Goal: Transaction & Acquisition: Purchase product/service

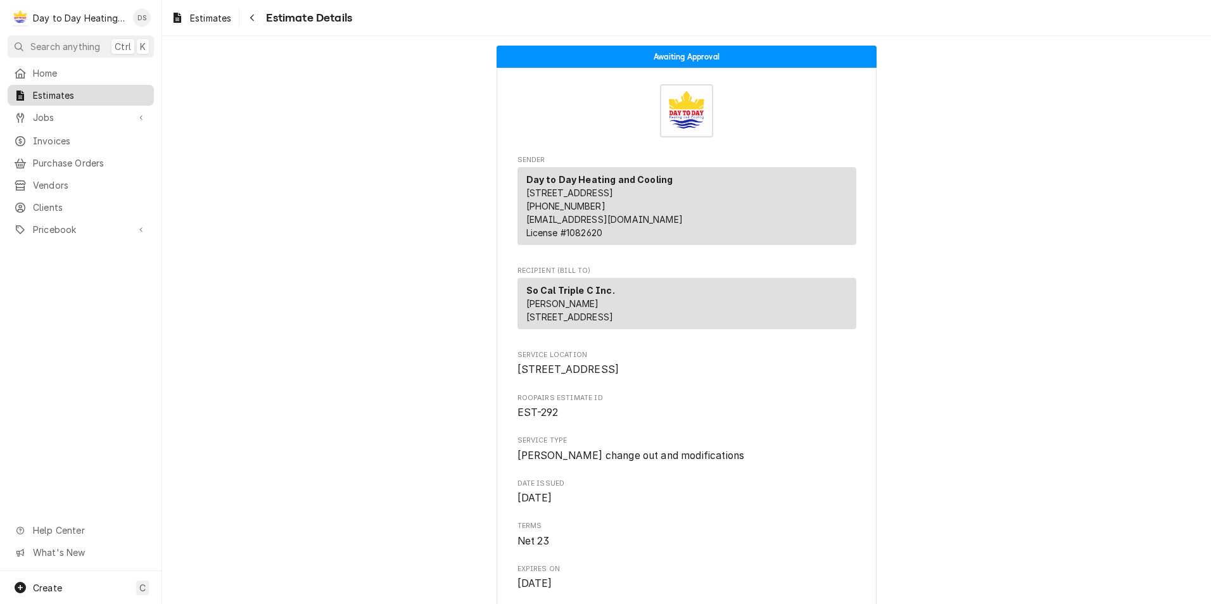
click at [63, 94] on span "Estimates" at bounding box center [90, 95] width 115 height 13
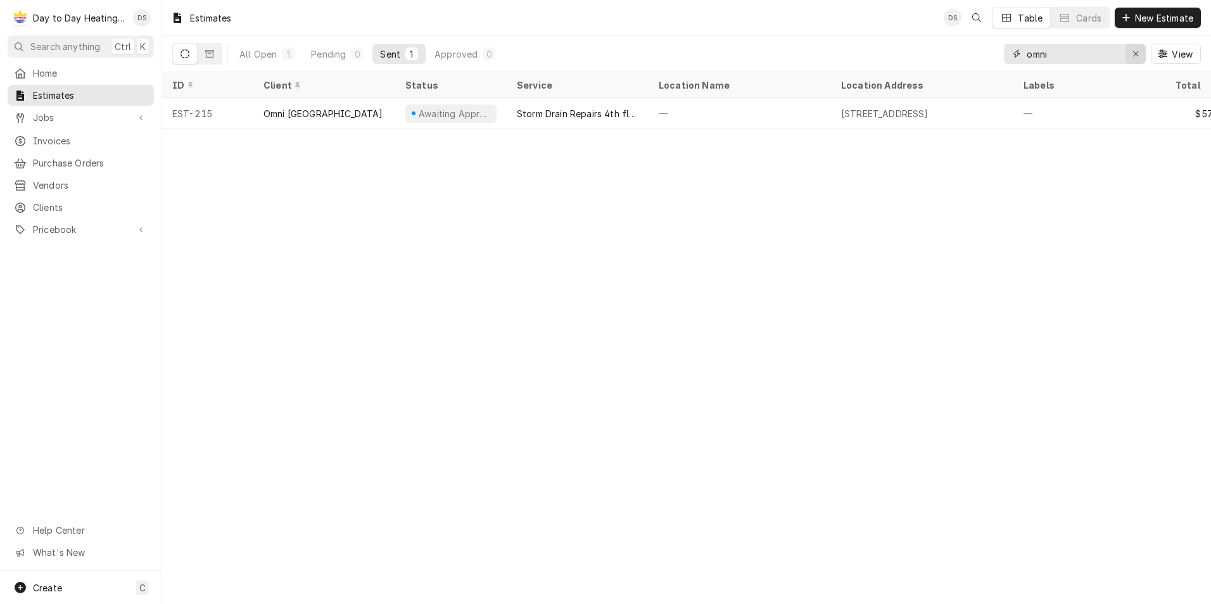
click at [1134, 53] on icon "Erase input" at bounding box center [1135, 53] width 5 height 5
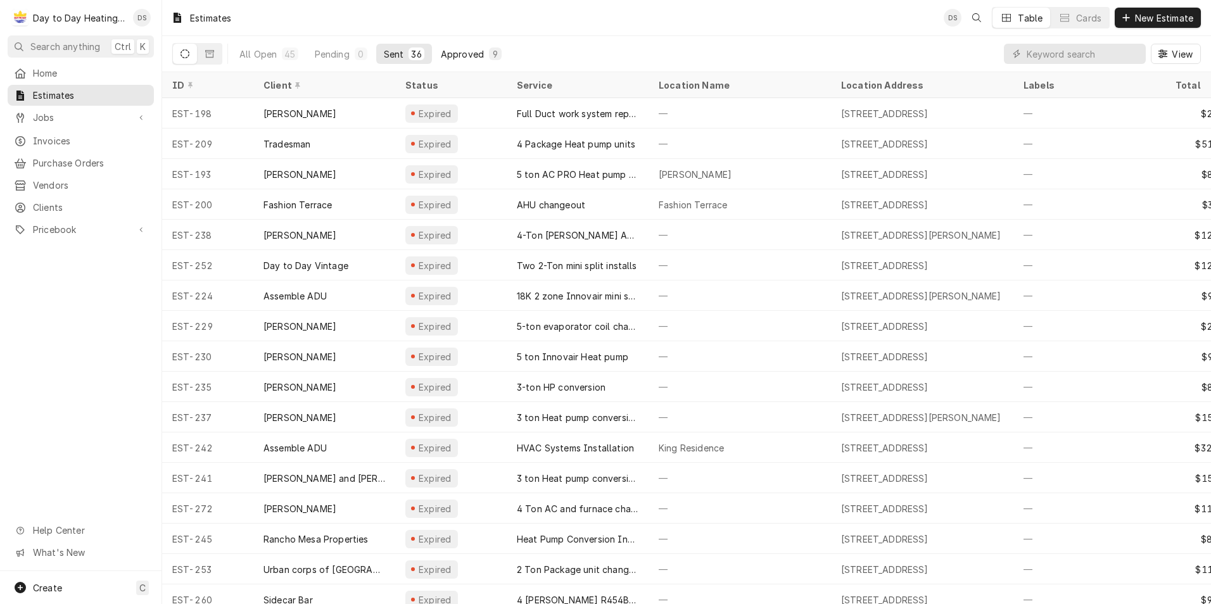
click at [453, 53] on div "Approved" at bounding box center [462, 53] width 43 height 13
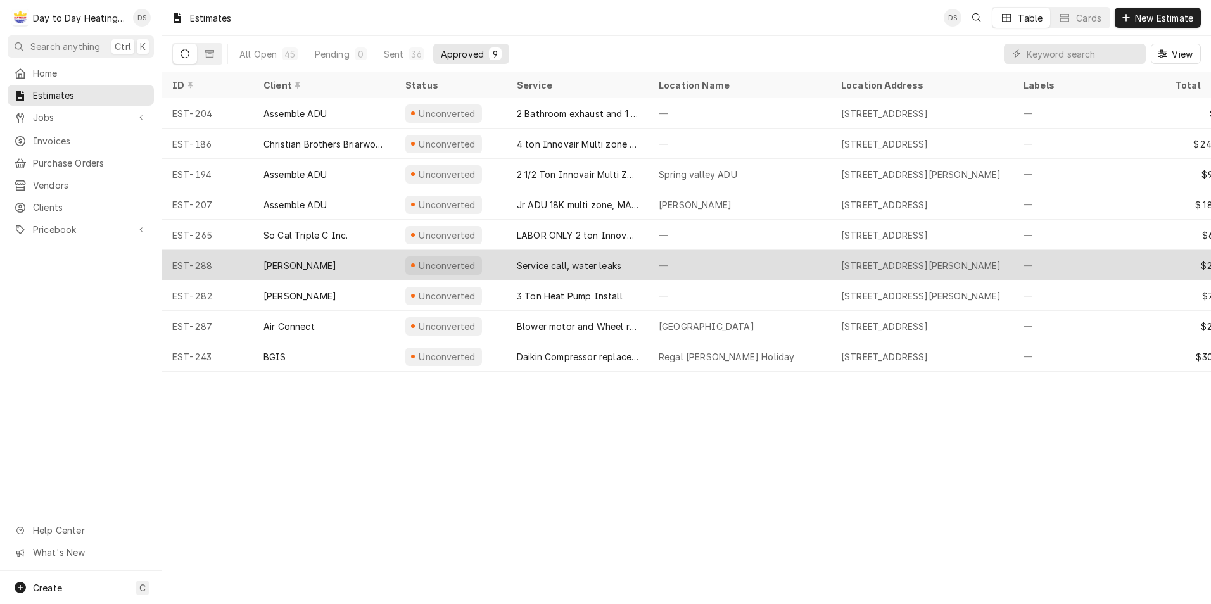
drag, startPoint x: 348, startPoint y: 260, endPoint x: 365, endPoint y: 259, distance: 17.1
click at [348, 260] on div "[PERSON_NAME]" at bounding box center [324, 265] width 142 height 30
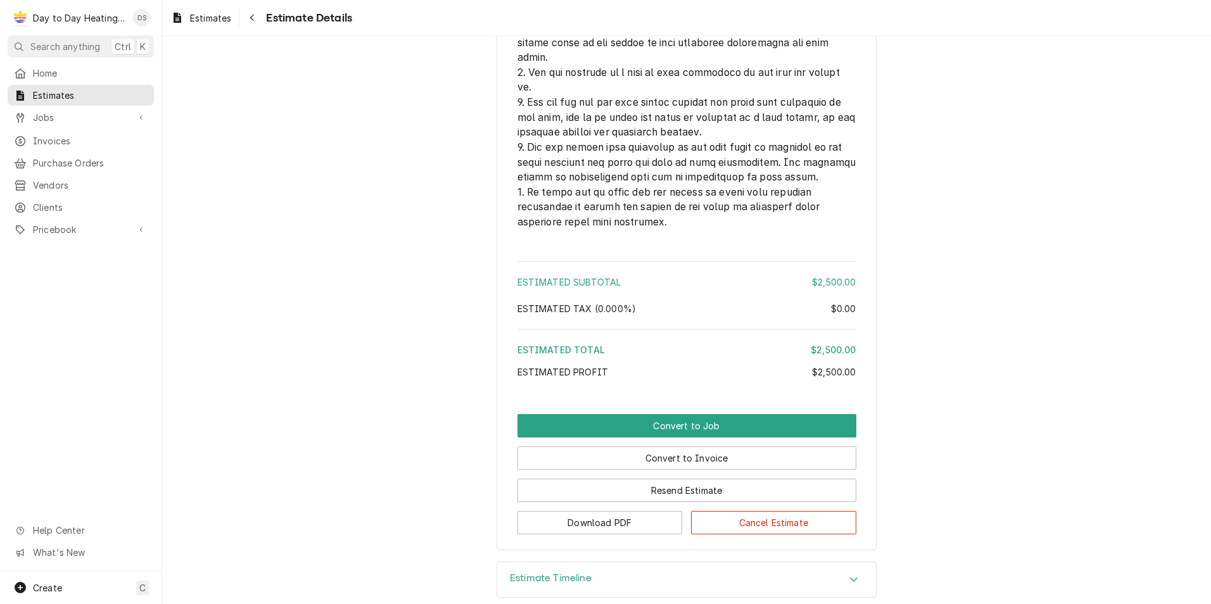
scroll to position [2975, 0]
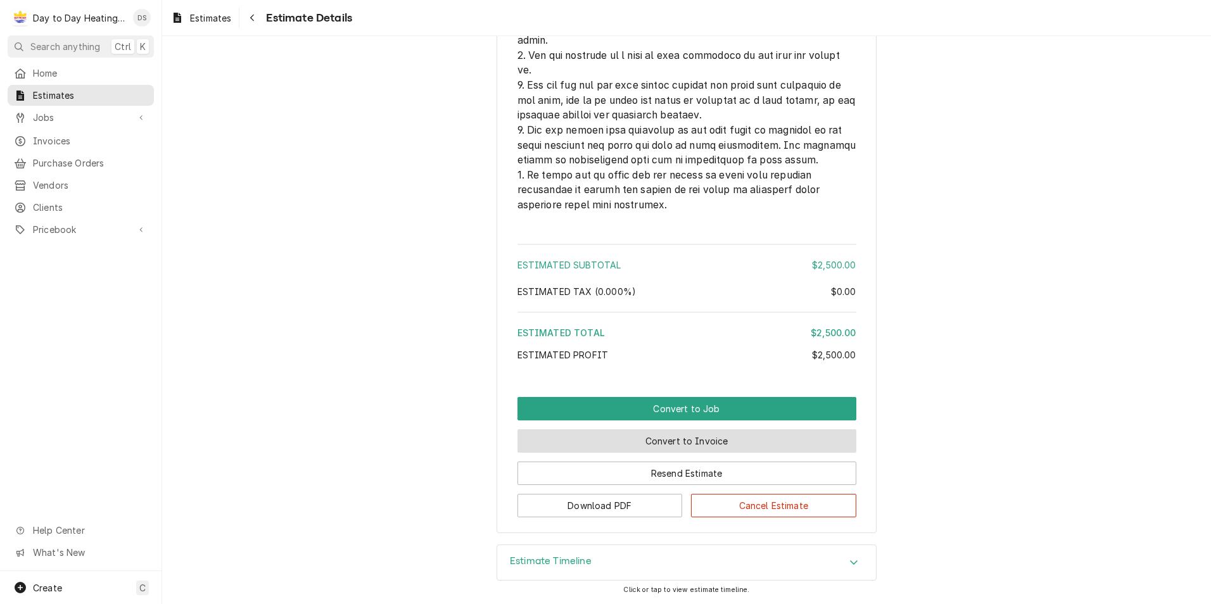
click at [717, 440] on button "Convert to Invoice" at bounding box center [686, 440] width 339 height 23
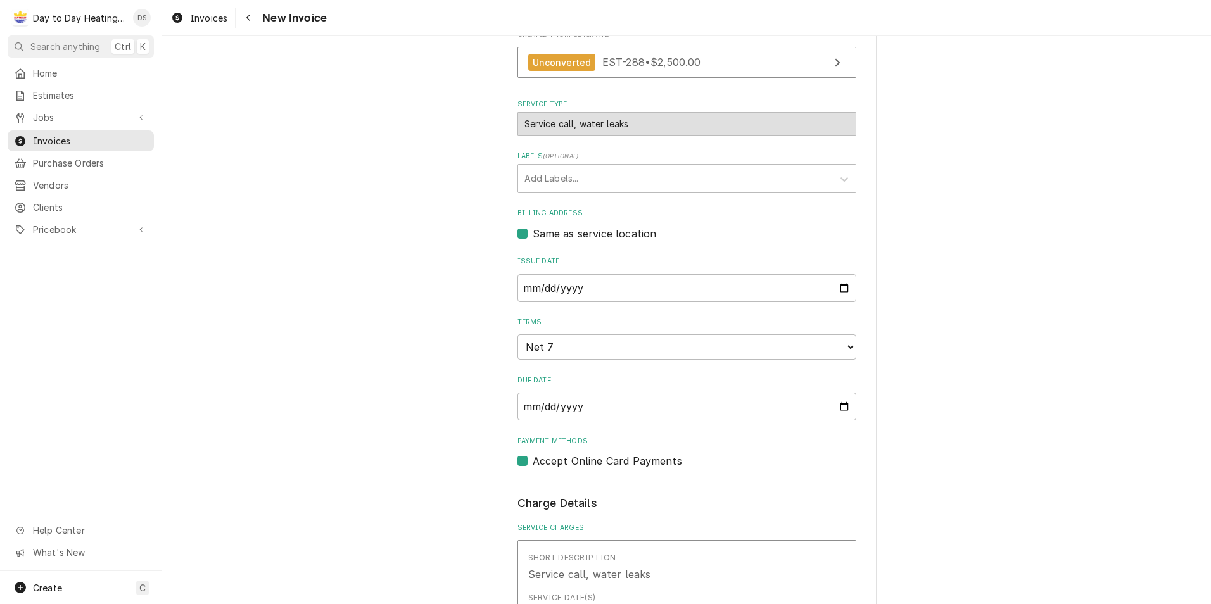
scroll to position [253, 0]
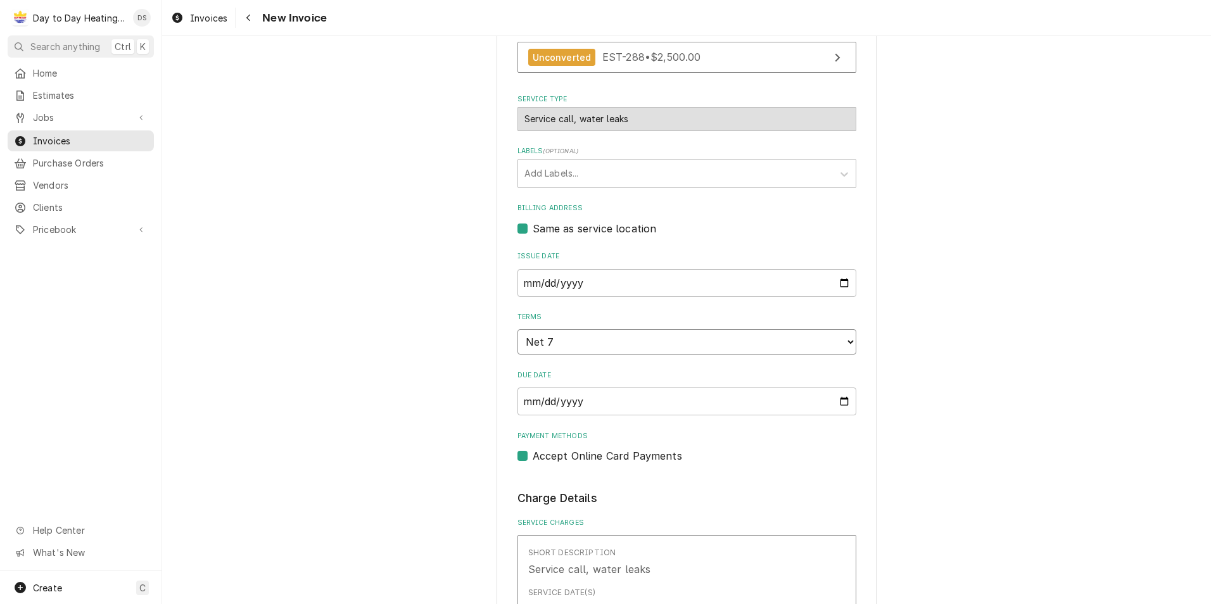
click at [845, 344] on select "Choose payment terms... Same Day Net 7 Net 14 Net 21 Net 30 Net 45 Net 60 Net 90" at bounding box center [686, 341] width 339 height 25
type textarea "x"
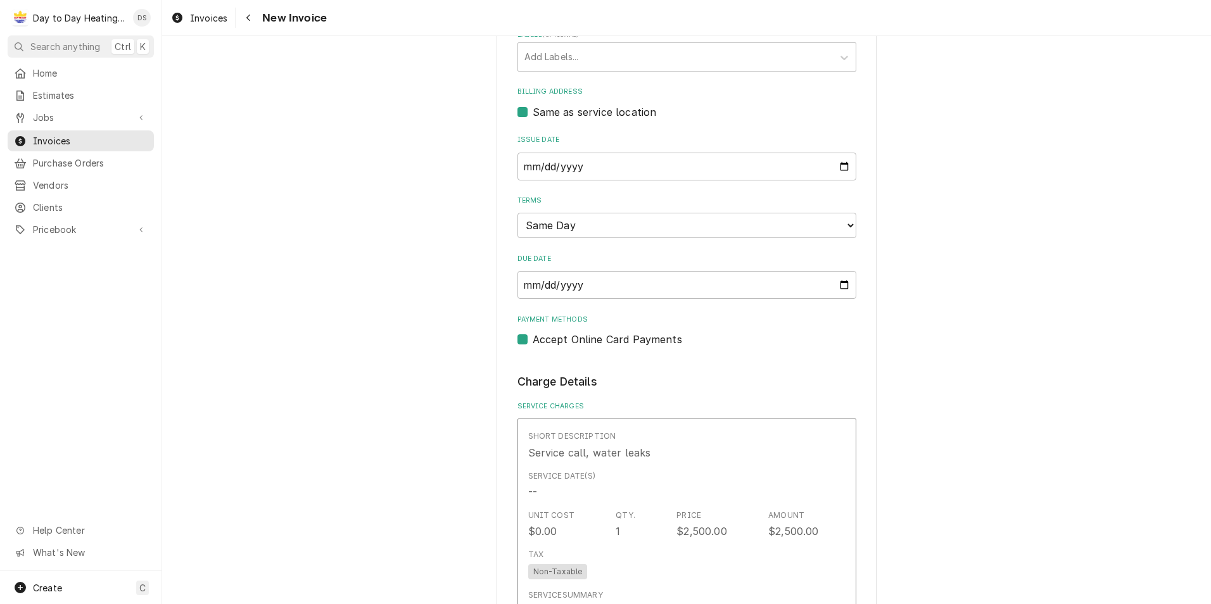
scroll to position [380, 0]
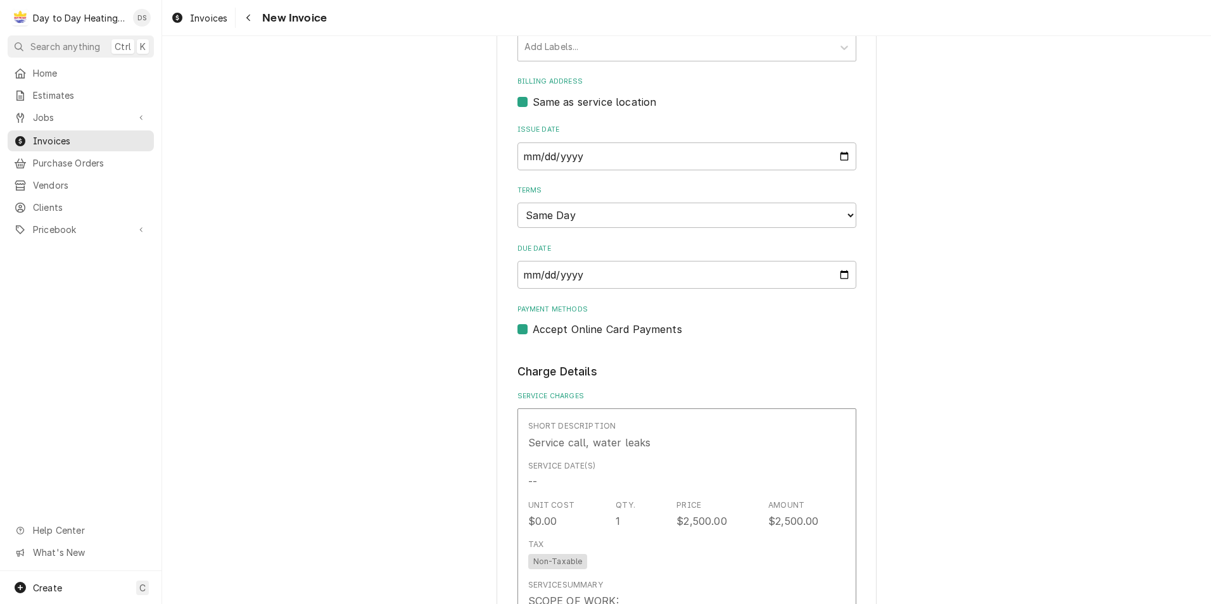
click at [532, 328] on label "Accept Online Card Payments" at bounding box center [606, 329] width 149 height 15
click at [532, 328] on input "Payment Methods" at bounding box center [701, 336] width 339 height 28
checkbox input "false"
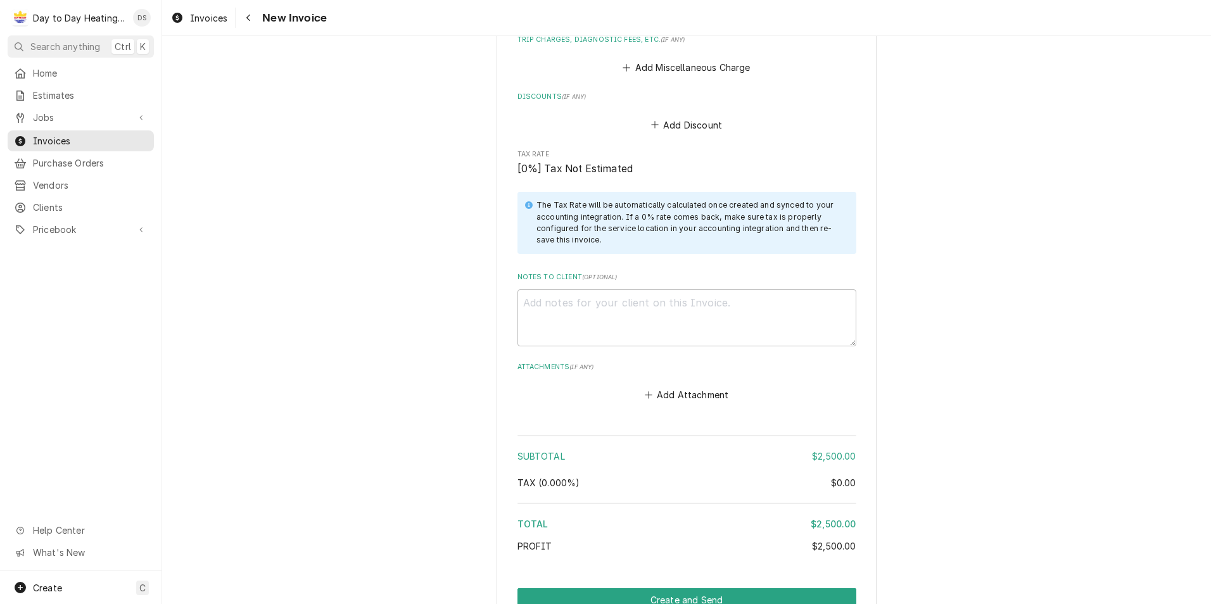
scroll to position [1334, 0]
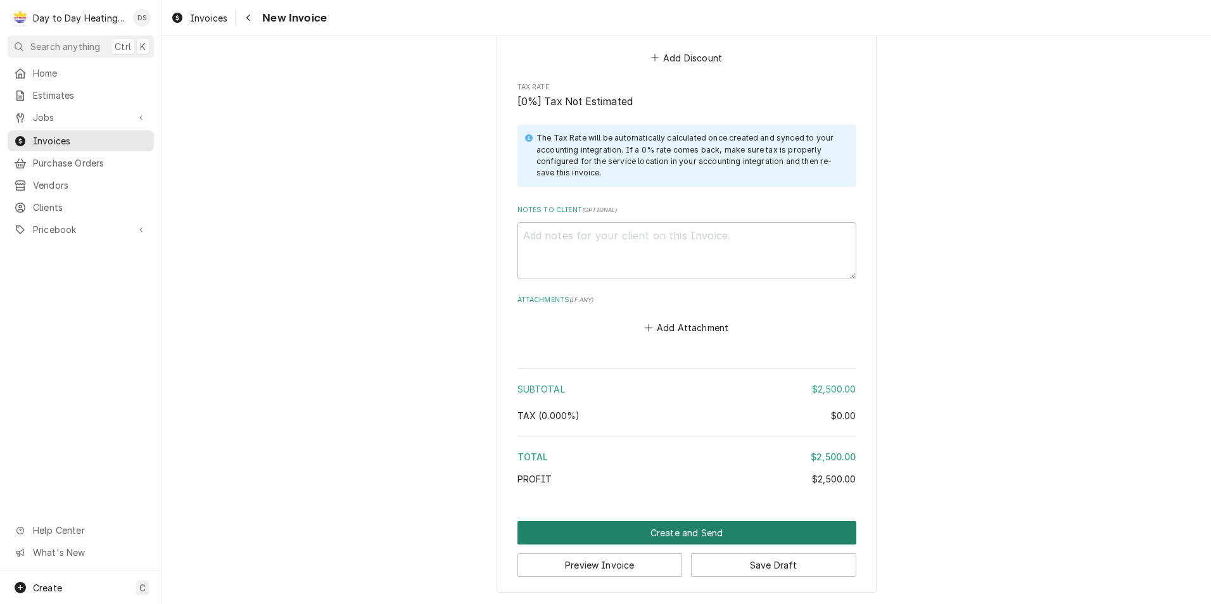
click at [666, 527] on button "Create and Send" at bounding box center [686, 532] width 339 height 23
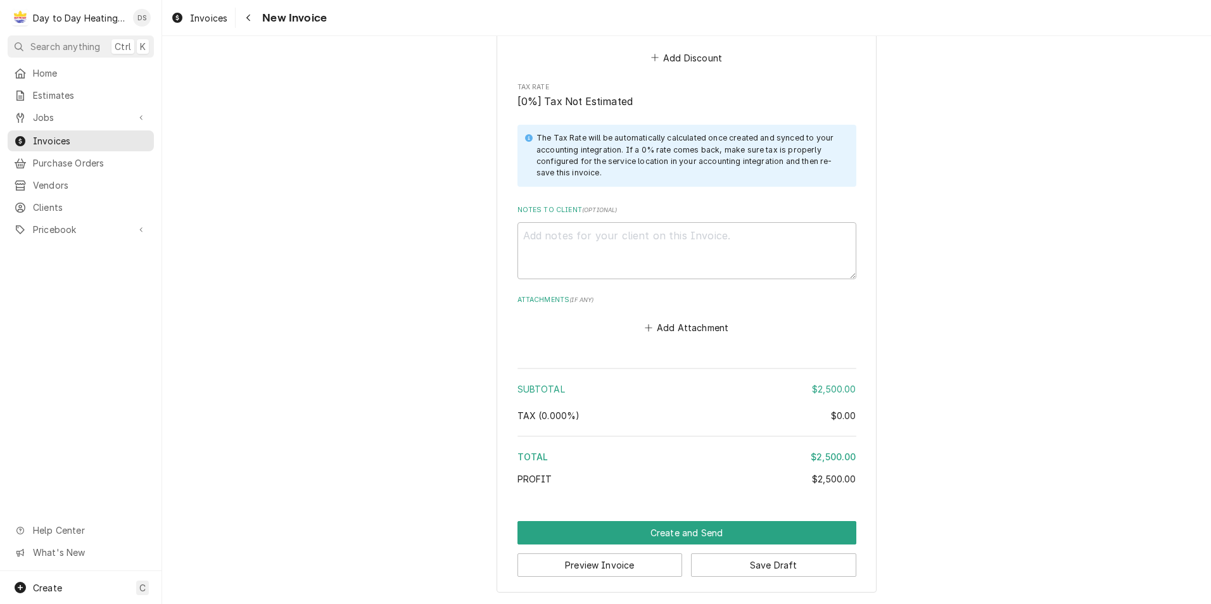
scroll to position [1327, 0]
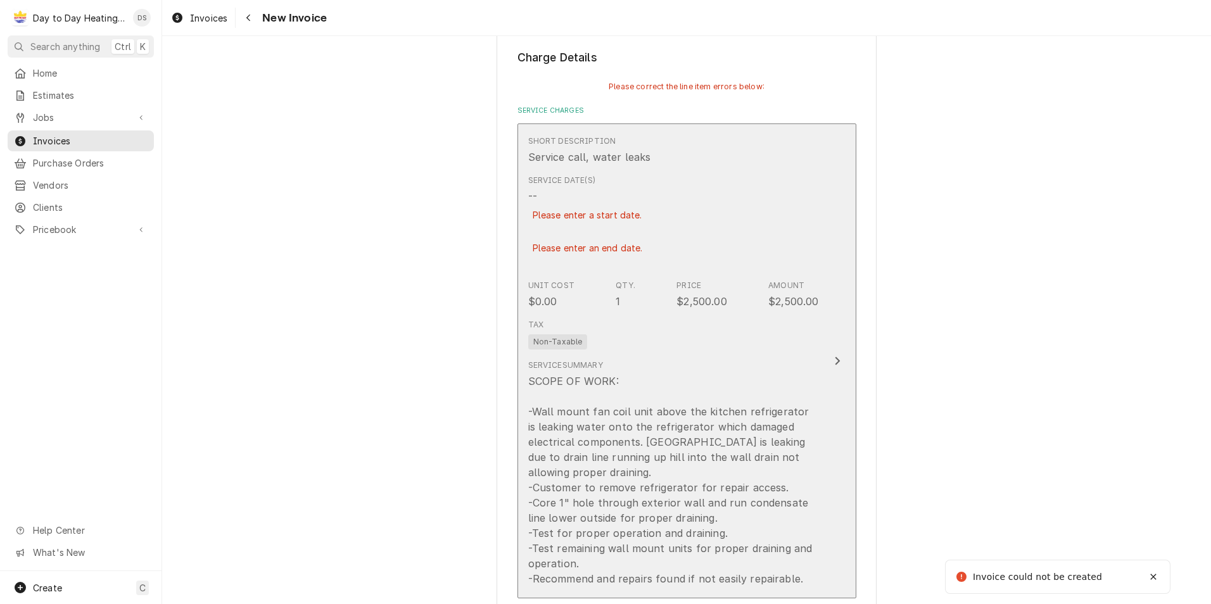
click at [621, 310] on div "Unit Cost $0.00 Qty. 1 Price $2,500.00 Amount $2,500.00" at bounding box center [673, 294] width 291 height 39
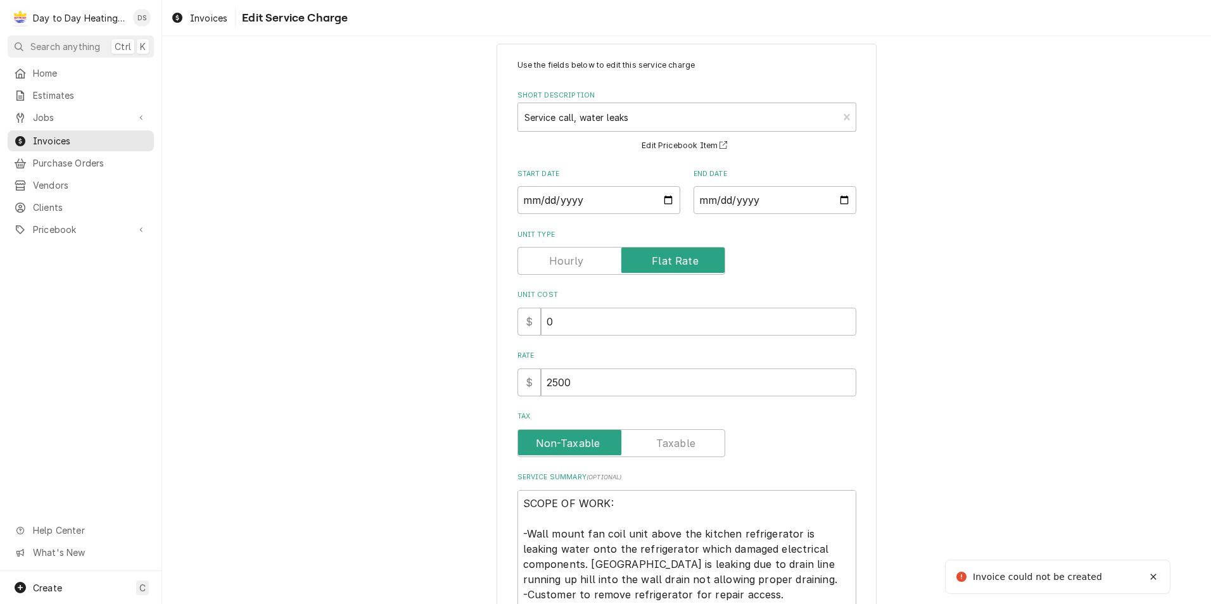
scroll to position [16, 0]
click at [663, 196] on input "Start Date" at bounding box center [598, 201] width 163 height 28
type textarea "x"
type input "2025-10-09"
click at [836, 200] on input "End Date" at bounding box center [774, 201] width 163 height 28
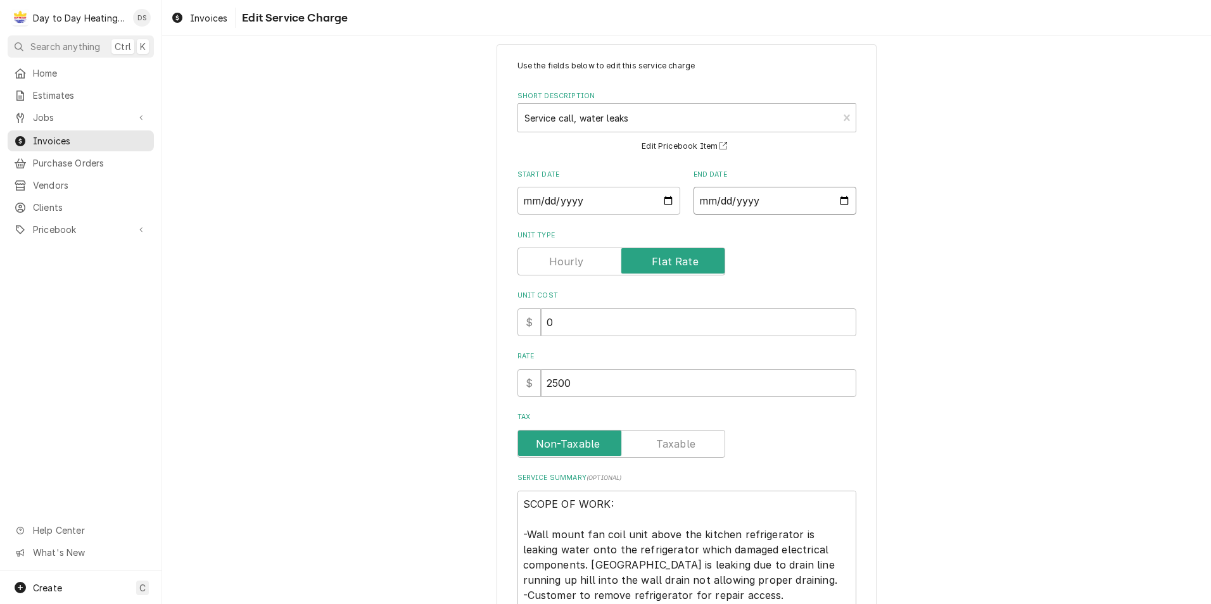
type textarea "x"
type input "2025-10-09"
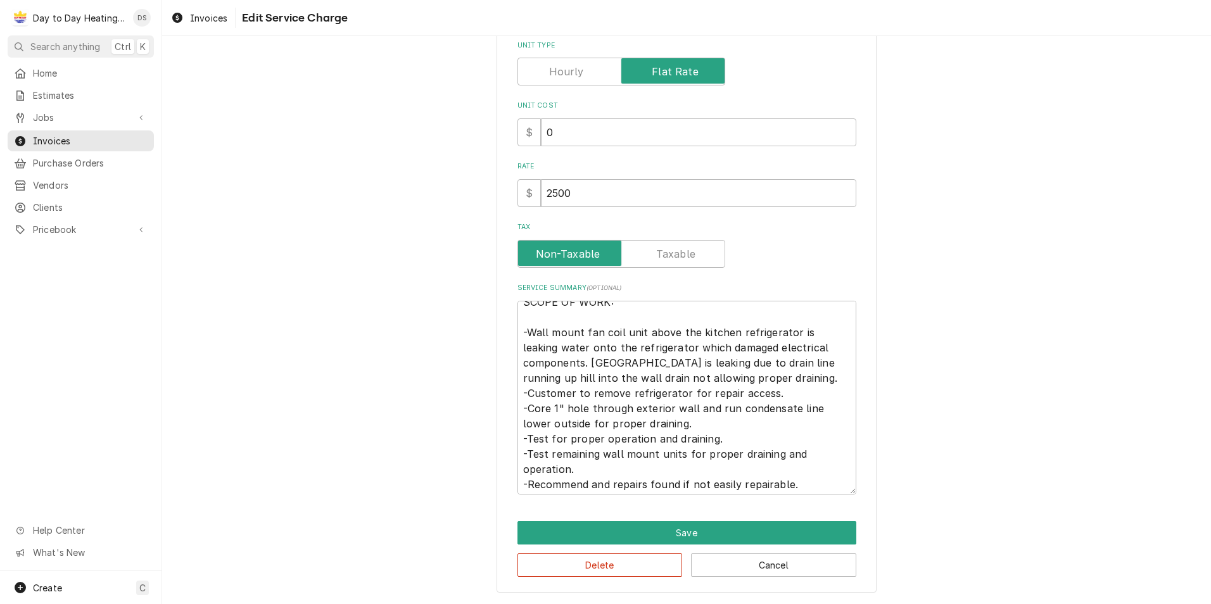
scroll to position [15, 0]
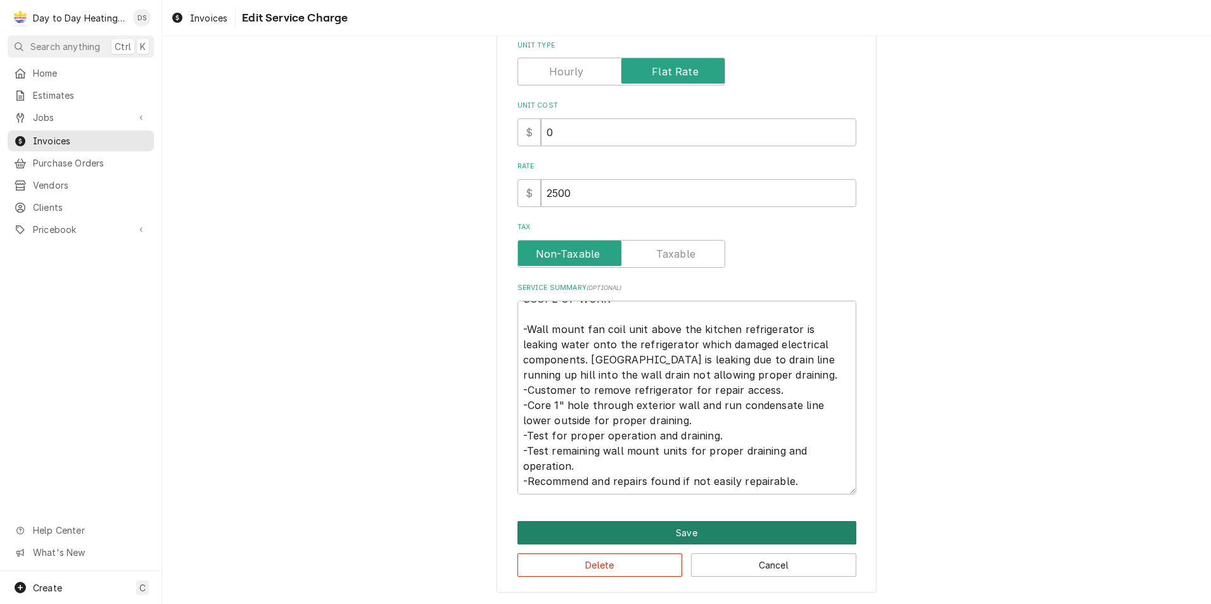
click at [703, 537] on button "Save" at bounding box center [686, 532] width 339 height 23
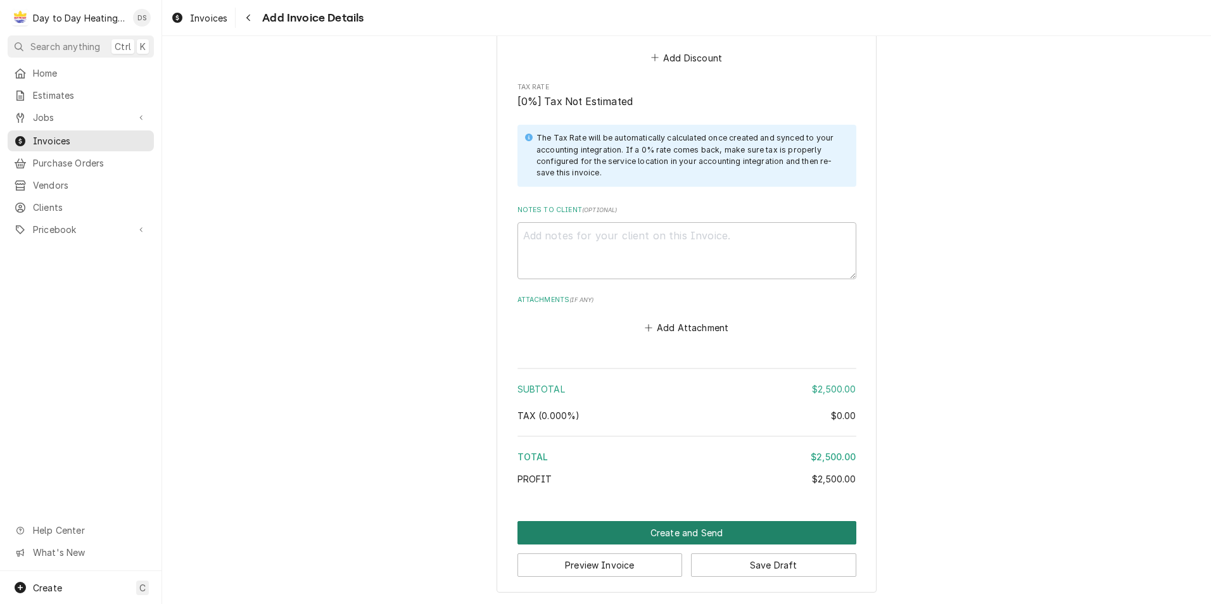
click at [698, 532] on button "Create and Send" at bounding box center [686, 532] width 339 height 23
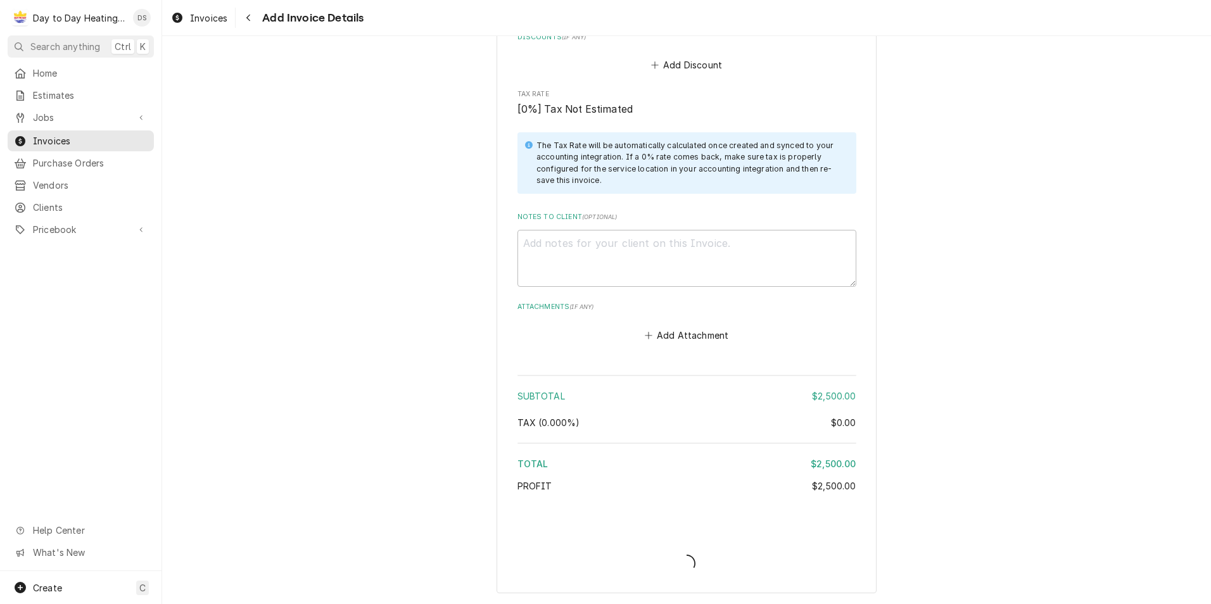
scroll to position [1392, 0]
type textarea "x"
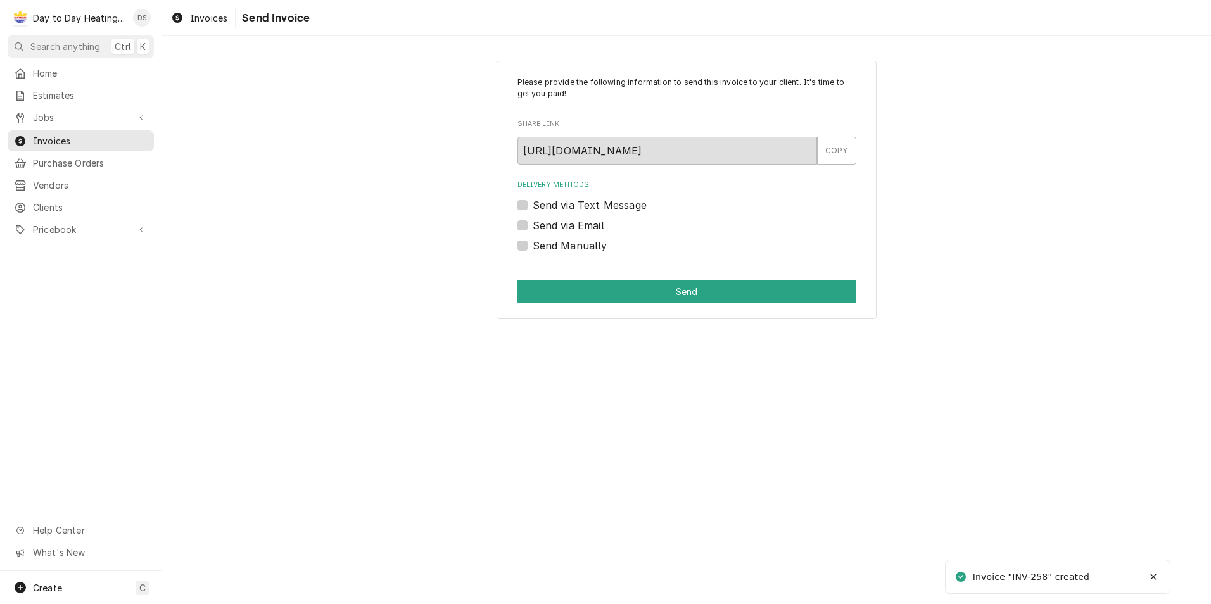
click at [607, 206] on label "Send via Text Message" at bounding box center [589, 205] width 114 height 15
click at [607, 206] on input "Send via Text Message" at bounding box center [701, 212] width 339 height 28
checkbox input "true"
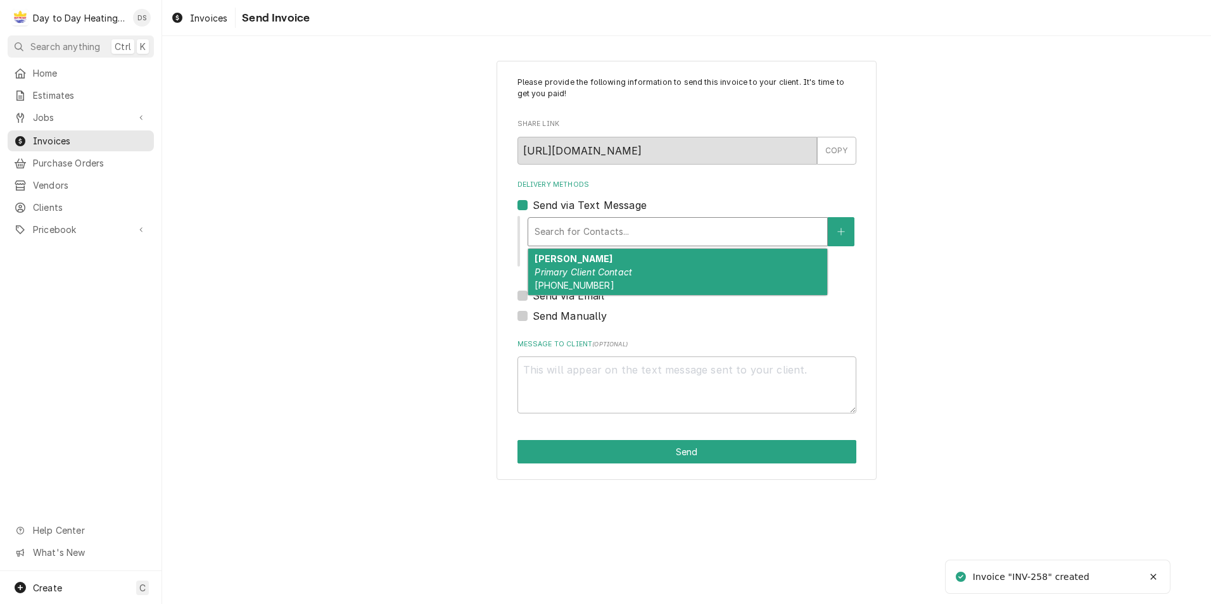
click at [610, 222] on div "Delivery Methods" at bounding box center [677, 231] width 286 height 23
click at [607, 263] on div "[PERSON_NAME] Primary Client Contact [PHONE_NUMBER]" at bounding box center [677, 272] width 299 height 46
type textarea "x"
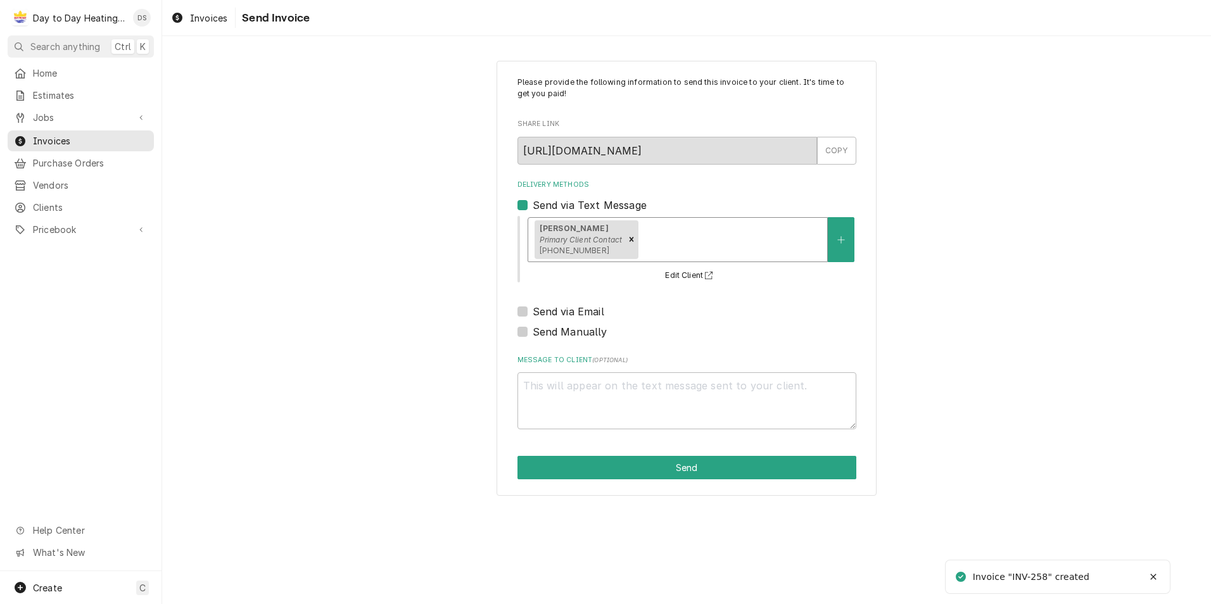
click at [582, 308] on label "Send via Email" at bounding box center [568, 311] width 72 height 15
click at [582, 308] on input "Send via Email" at bounding box center [701, 318] width 339 height 28
checkbox input "true"
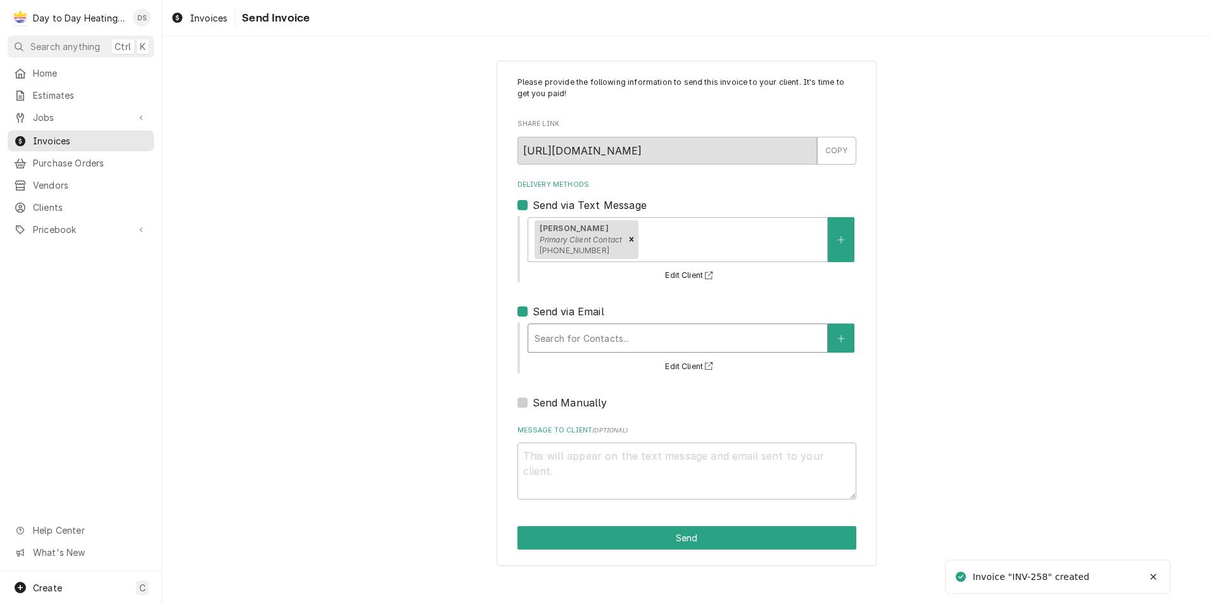
click at [585, 330] on div "Delivery Methods" at bounding box center [677, 338] width 286 height 23
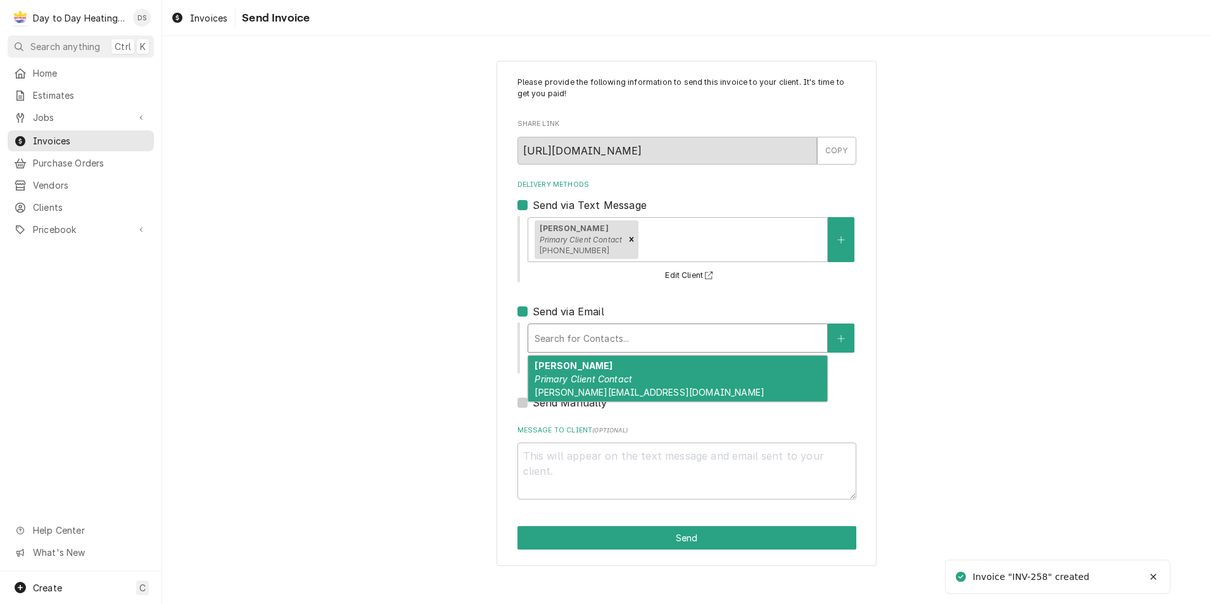
click at [593, 374] on em "Primary Client Contact" at bounding box center [583, 379] width 98 height 11
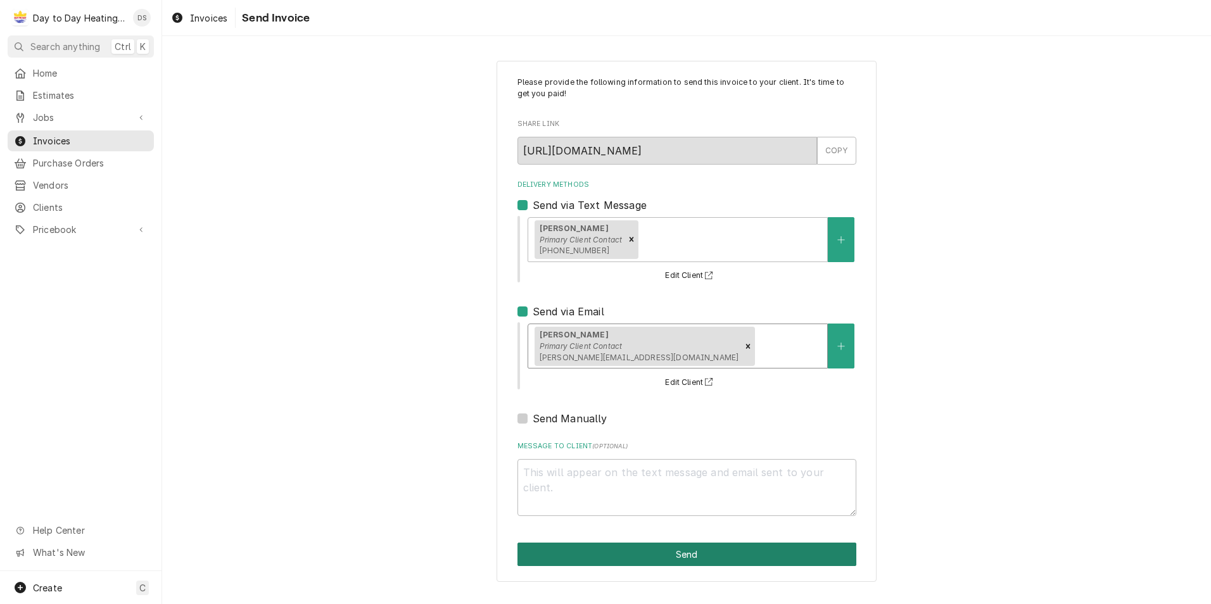
click at [683, 547] on button "Send" at bounding box center [686, 554] width 339 height 23
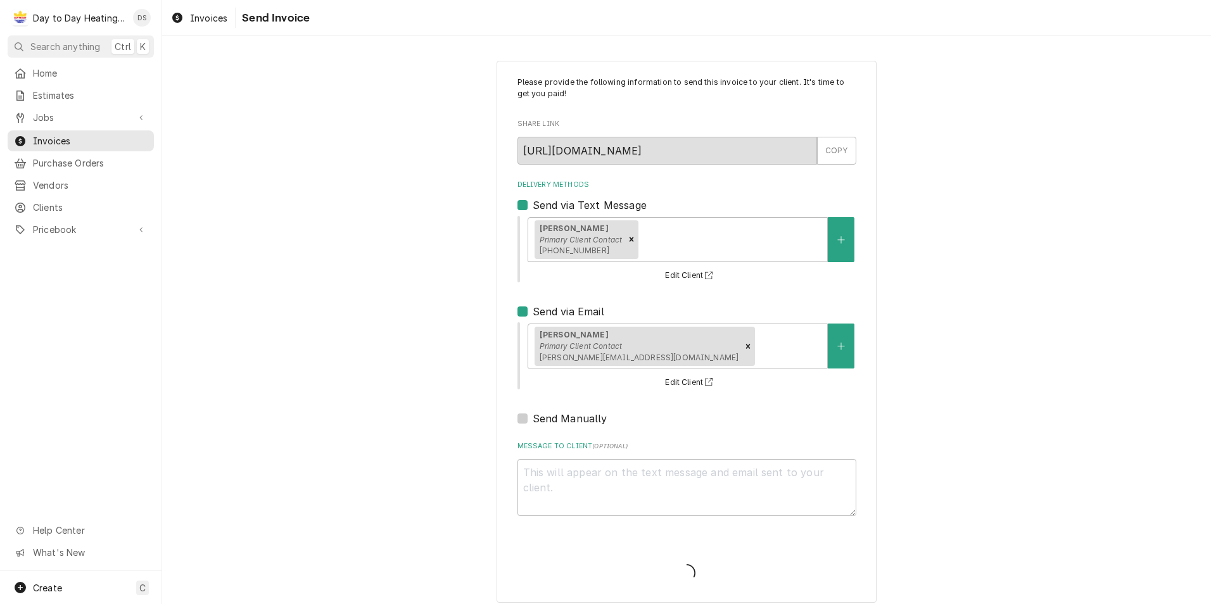
type textarea "x"
